Goal: Register for event/course

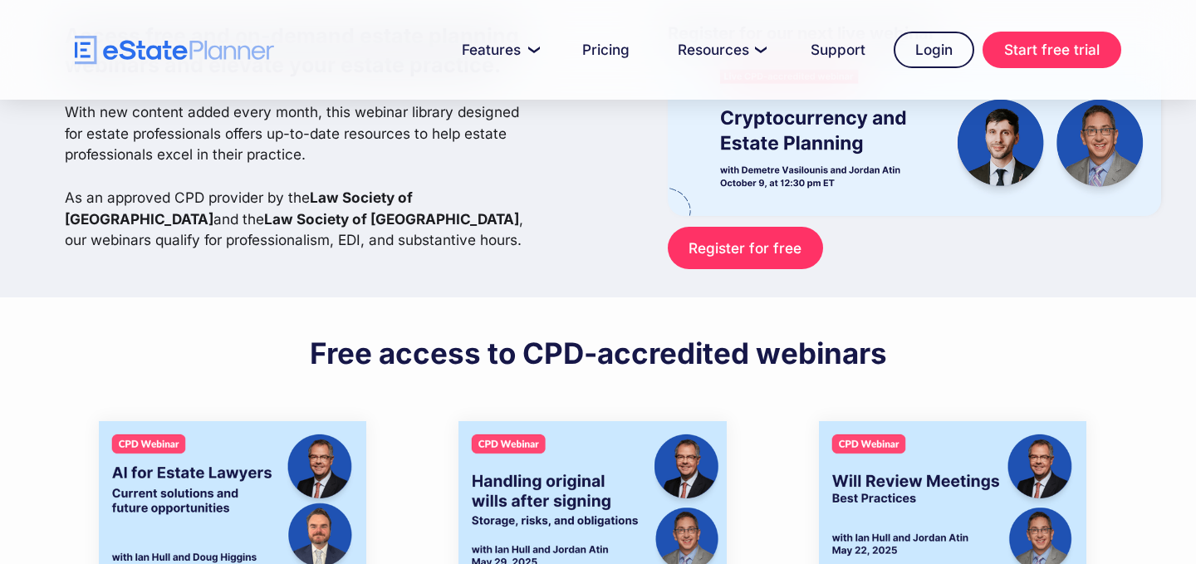
scroll to position [100, 0]
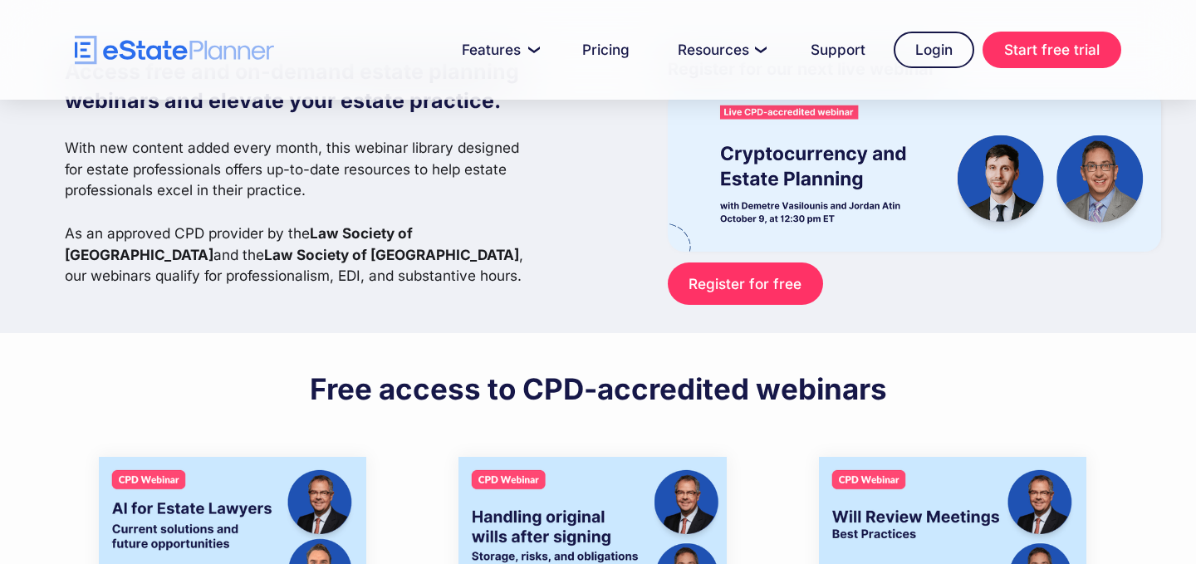
click at [719, 299] on link "Register for free" at bounding box center [745, 283] width 155 height 42
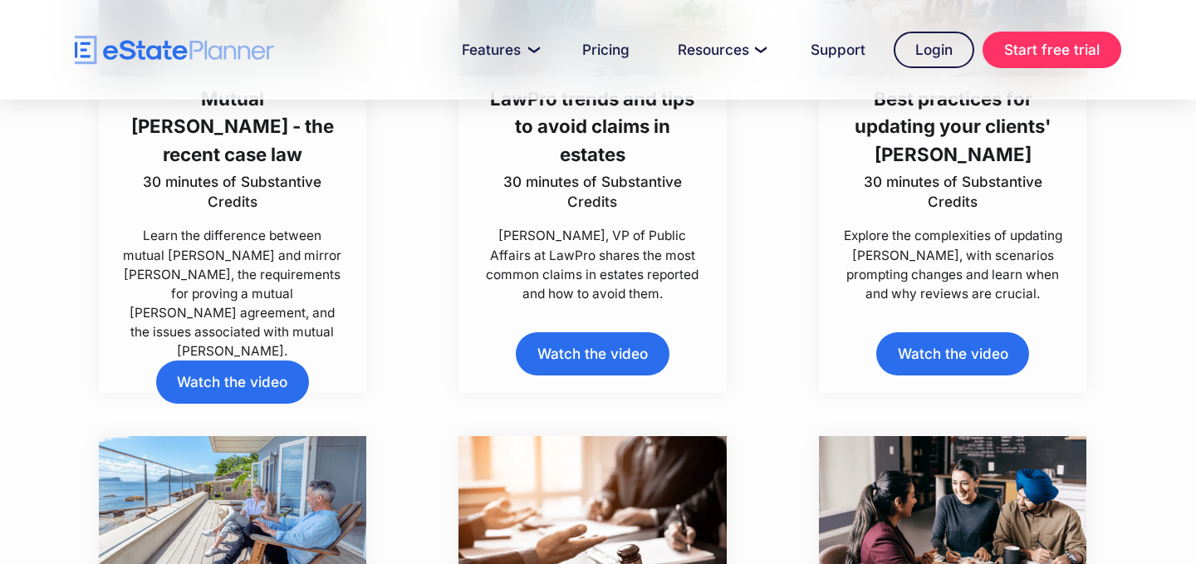
scroll to position [5392, 0]
